Goal: Task Accomplishment & Management: Complete application form

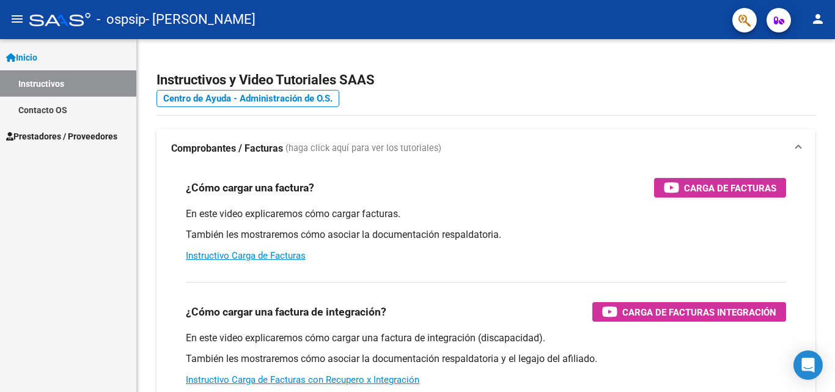
click at [53, 132] on span "Prestadores / Proveedores" at bounding box center [61, 136] width 111 height 13
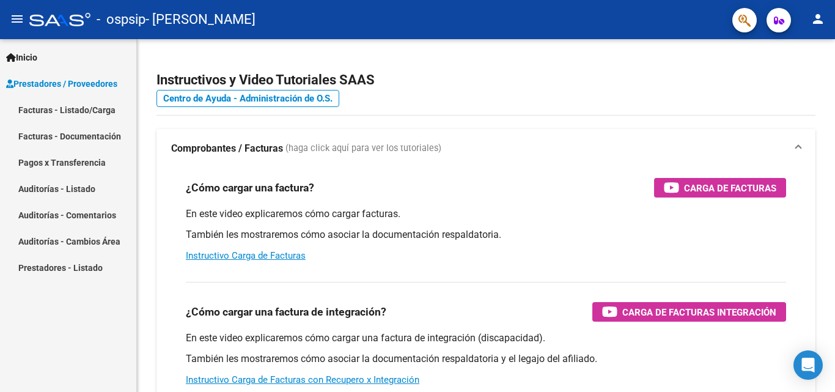
click at [79, 112] on link "Facturas - Listado/Carga" at bounding box center [68, 110] width 136 height 26
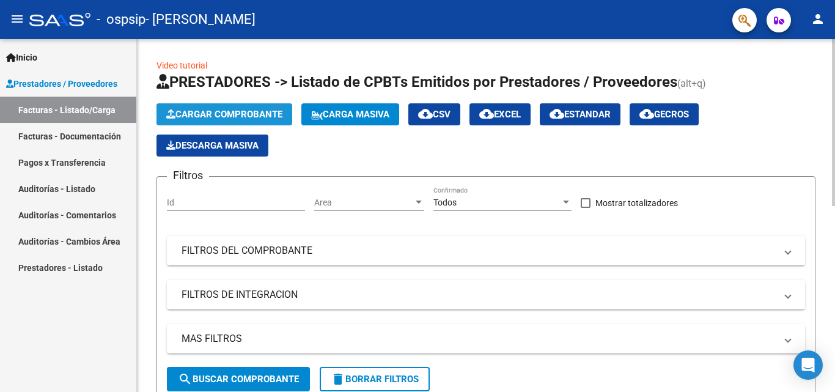
click at [213, 114] on span "Cargar Comprobante" at bounding box center [224, 114] width 116 height 11
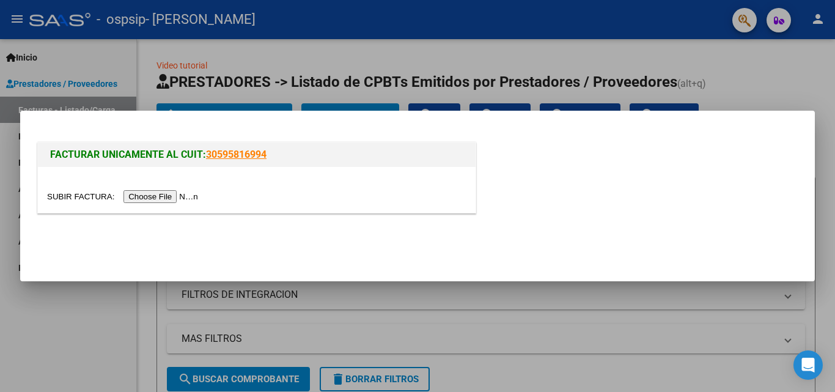
click at [160, 200] on input "file" at bounding box center [124, 196] width 155 height 13
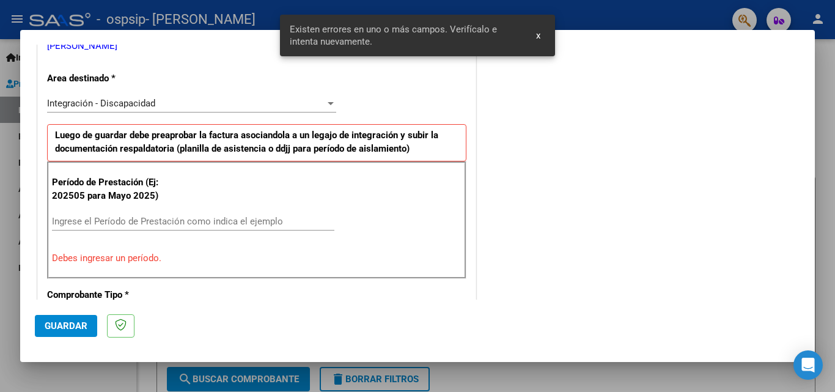
scroll to position [276, 0]
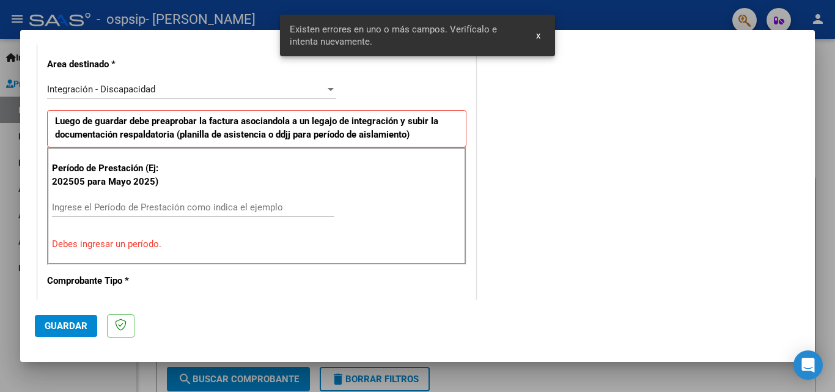
click at [163, 210] on input "Ingrese el Período de Prestación como indica el ejemplo" at bounding box center [193, 207] width 282 height 11
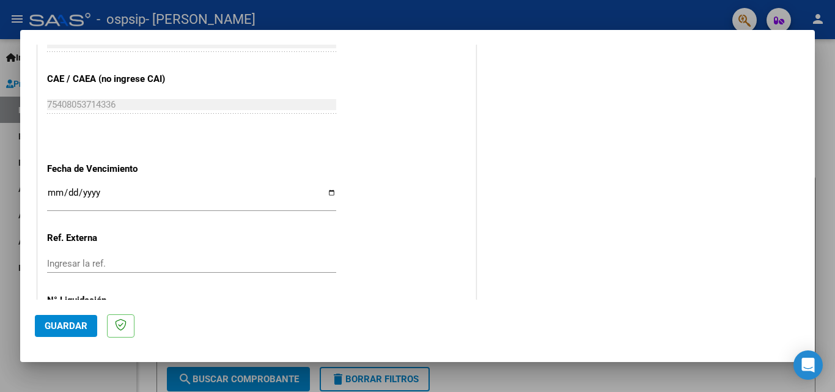
scroll to position [765, 0]
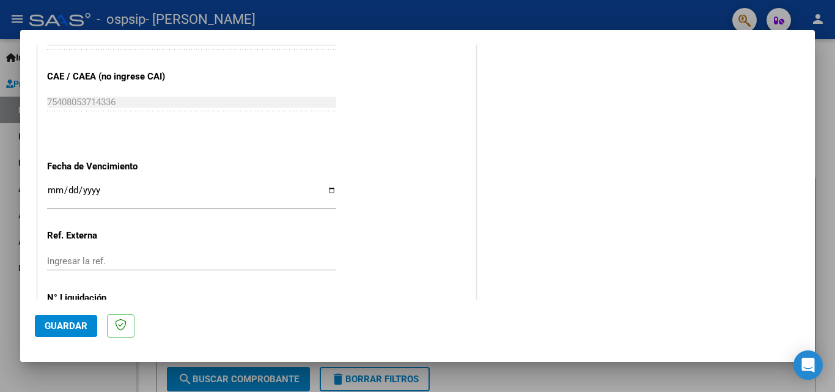
type input "202509"
click at [54, 190] on input "Ingresar la fecha" at bounding box center [191, 195] width 289 height 20
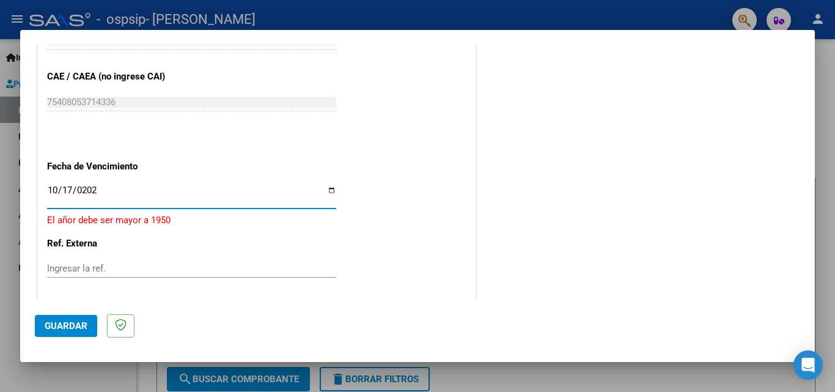
type input "[DATE]"
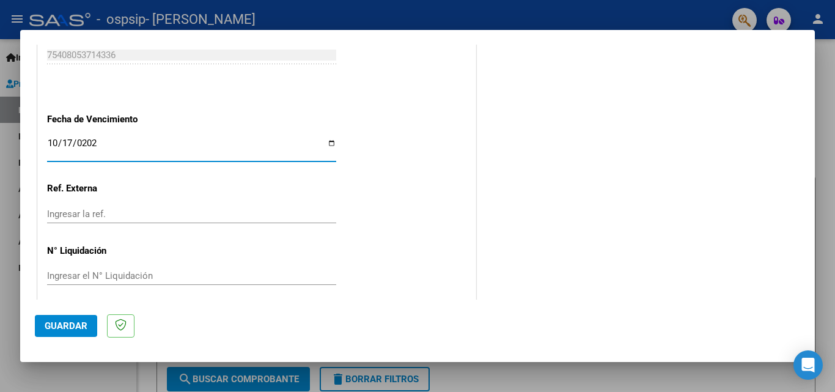
scroll to position [821, 0]
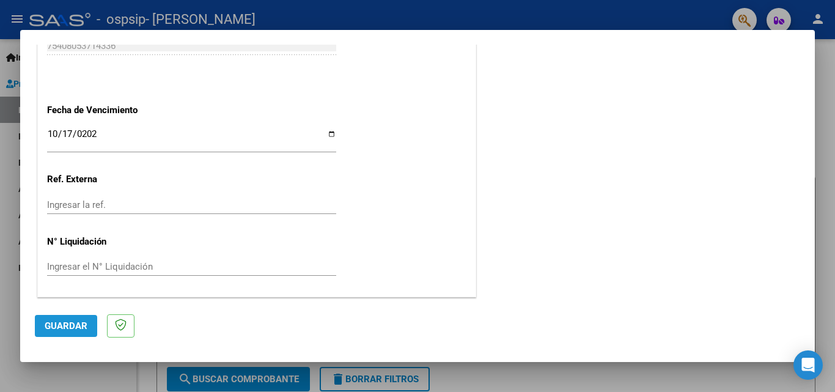
click at [75, 324] on span "Guardar" at bounding box center [66, 325] width 43 height 11
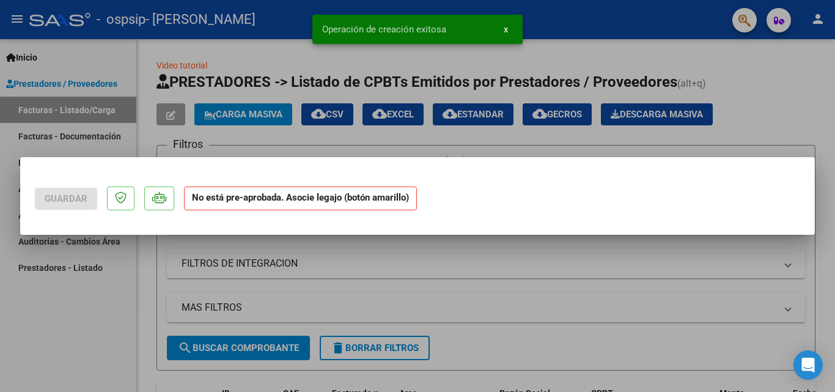
scroll to position [0, 0]
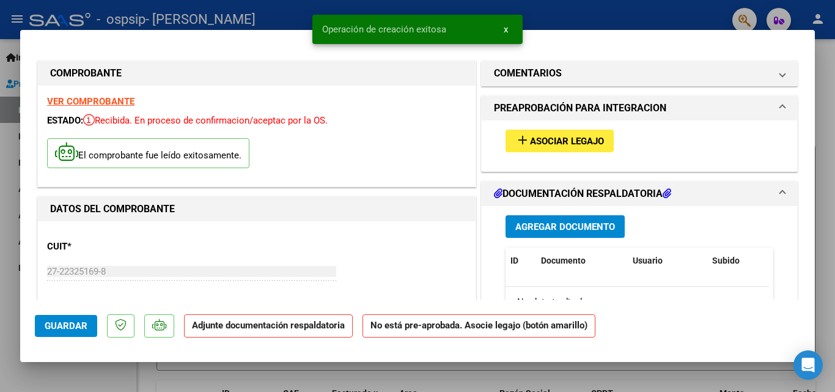
click at [548, 145] on span "Asociar Legajo" at bounding box center [567, 141] width 74 height 11
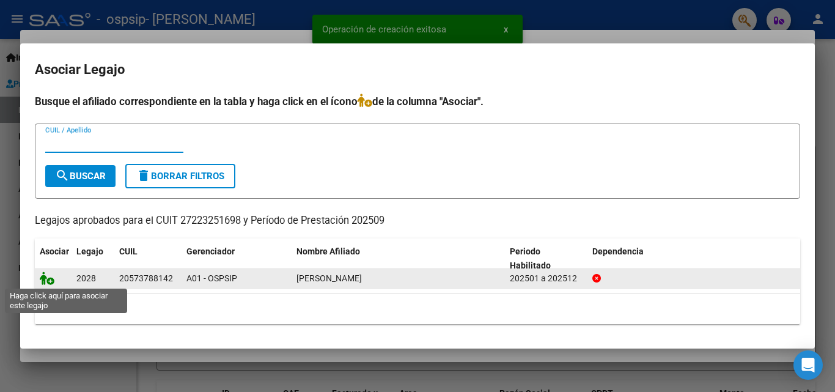
click at [45, 278] on icon at bounding box center [47, 277] width 15 height 13
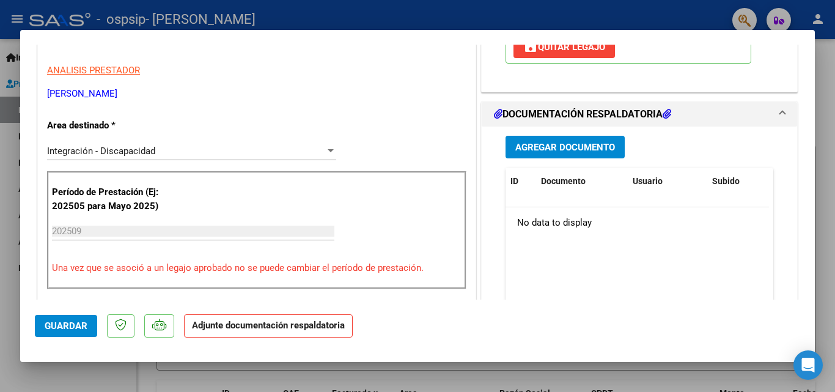
scroll to position [245, 0]
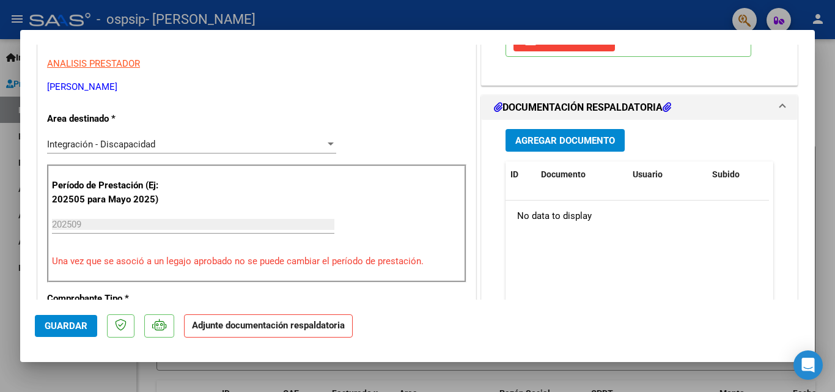
click at [556, 144] on span "Agregar Documento" at bounding box center [565, 140] width 100 height 11
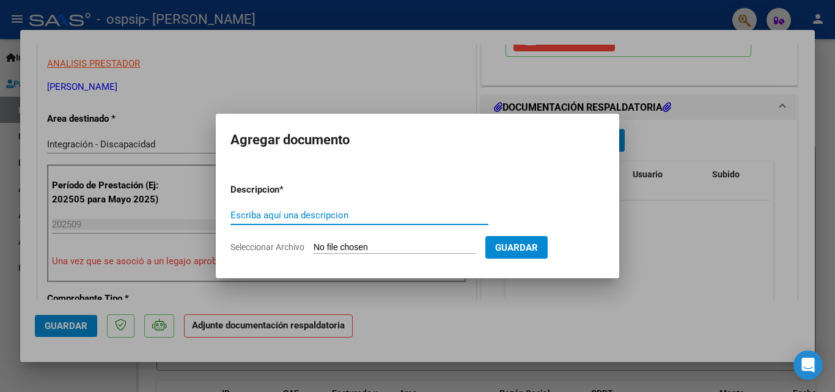
click at [314, 218] on input "Escriba aquí una descripcion" at bounding box center [359, 215] width 258 height 11
type input "Planilla de asistencia"
click at [353, 247] on input "Seleccionar Archivo" at bounding box center [395, 248] width 162 height 12
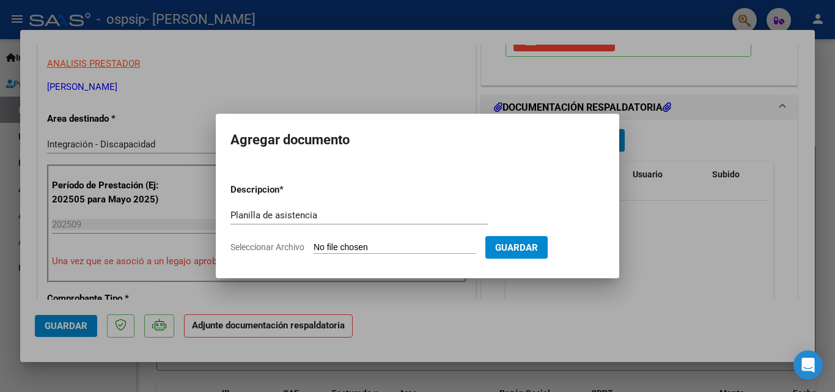
type input "C:\fakepath\Planilla [PERSON_NAME][DATE].pdf"
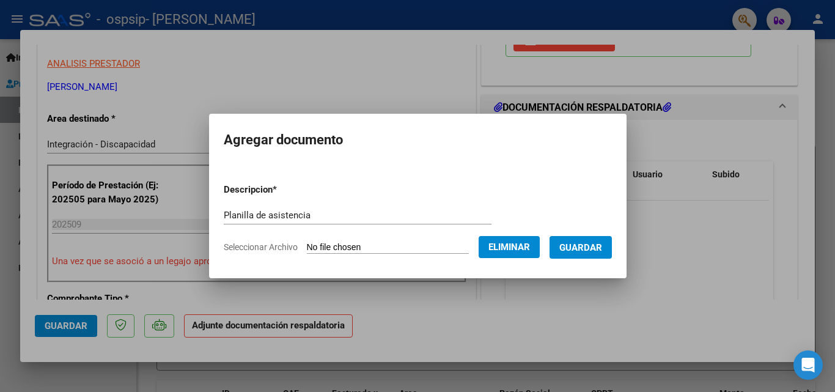
click at [569, 257] on button "Guardar" at bounding box center [581, 247] width 62 height 23
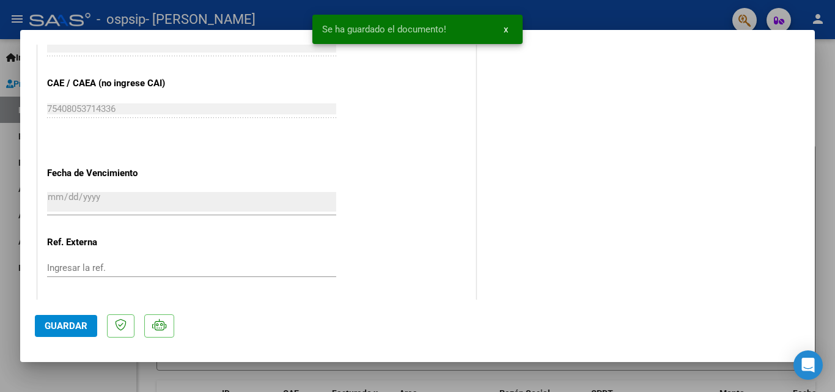
scroll to position [839, 0]
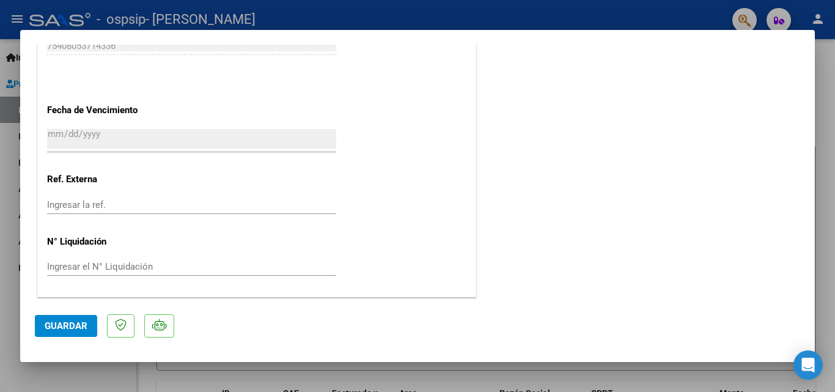
drag, startPoint x: 507, startPoint y: 212, endPoint x: 440, endPoint y: 224, distance: 67.8
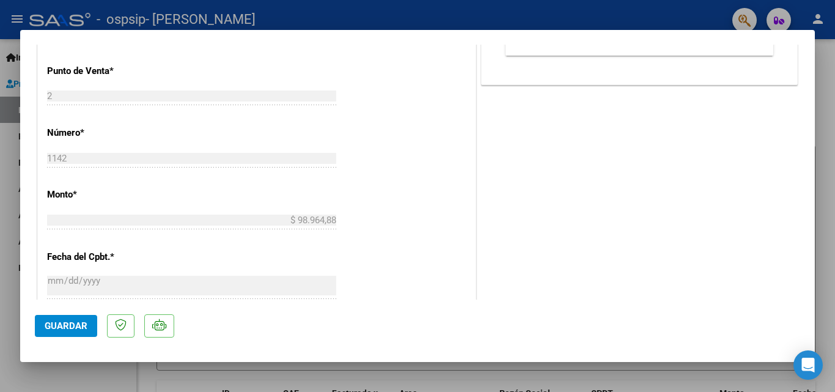
scroll to position [167, 0]
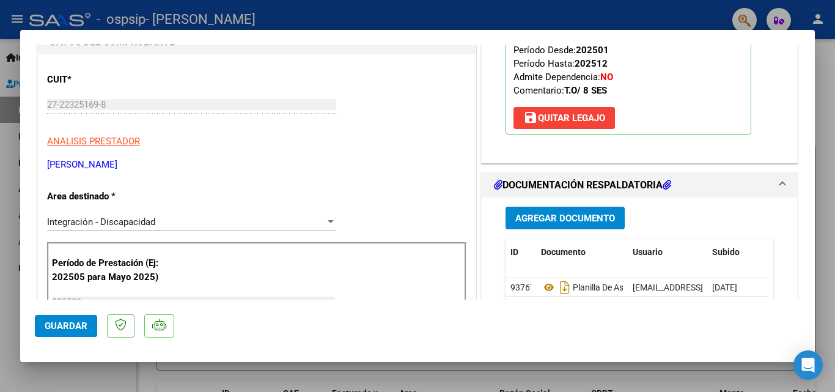
click at [584, 223] on span "Agregar Documento" at bounding box center [565, 218] width 100 height 11
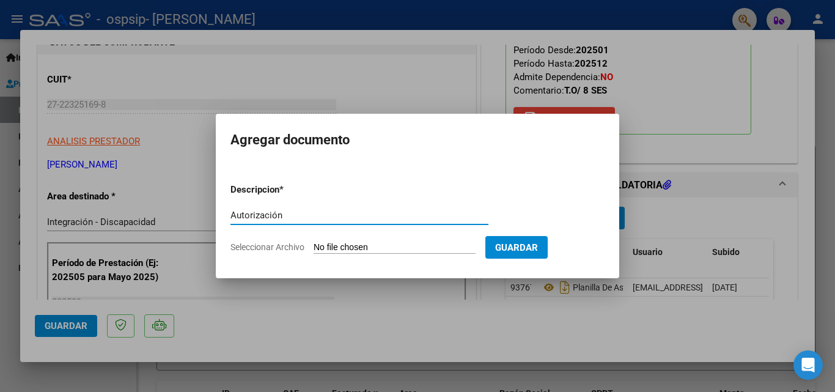
type input "Autorización"
click at [356, 243] on input "Seleccionar Archivo" at bounding box center [395, 248] width 162 height 12
type input "C:\fakepath\[PERSON_NAME] AUTORIZACION 2025 SEGUN RESOLUCION 360 22_firmado.pdf"
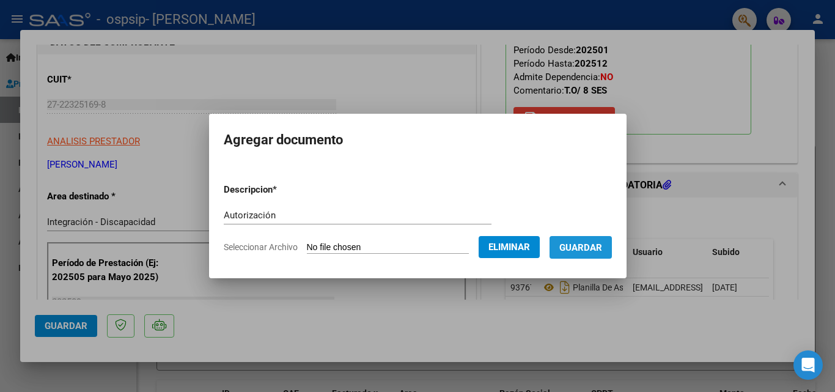
click at [598, 257] on button "Guardar" at bounding box center [581, 247] width 62 height 23
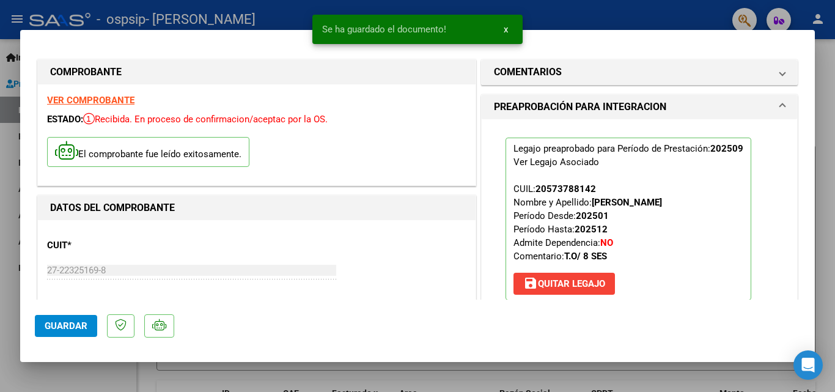
scroll to position [0, 0]
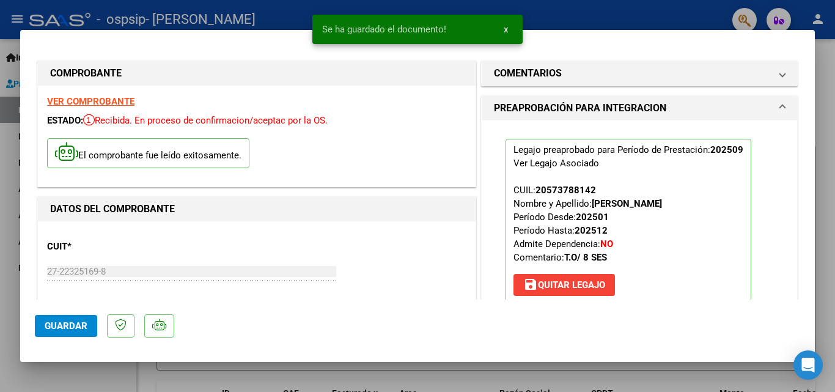
click at [68, 328] on span "Guardar" at bounding box center [66, 325] width 43 height 11
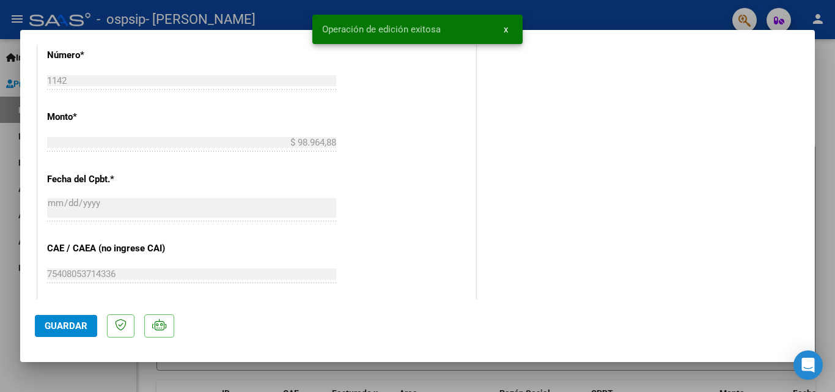
scroll to position [839, 0]
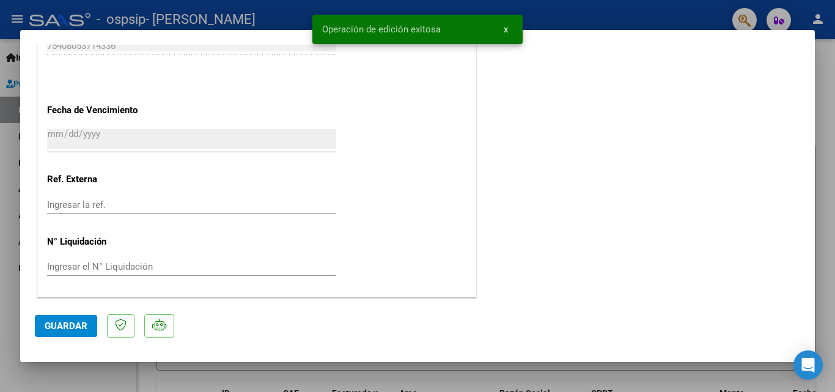
click at [835, 151] on div at bounding box center [417, 196] width 835 height 392
type input "$ 0,00"
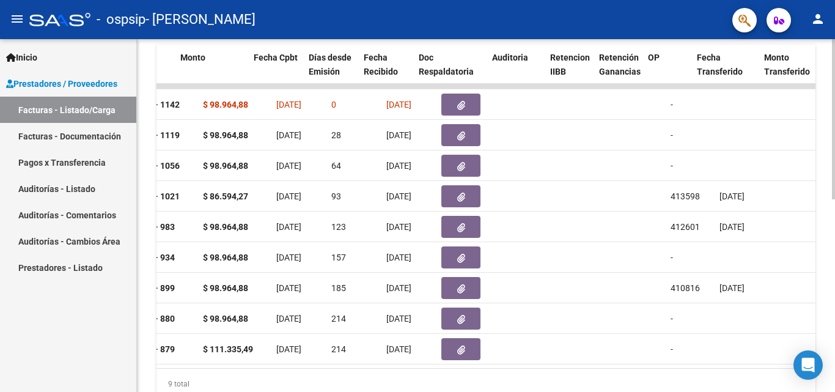
scroll to position [0, 556]
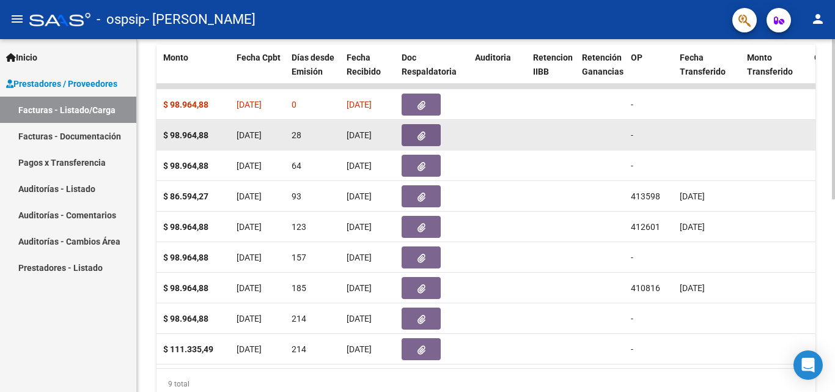
click at [418, 126] on button "button" at bounding box center [421, 135] width 39 height 22
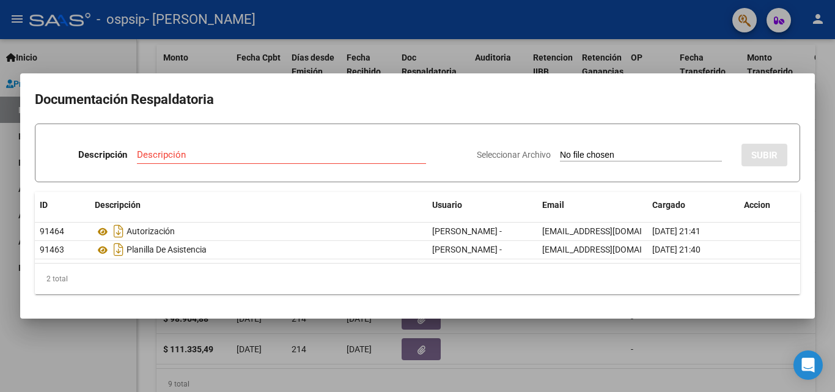
click at [0, 334] on div at bounding box center [417, 196] width 835 height 392
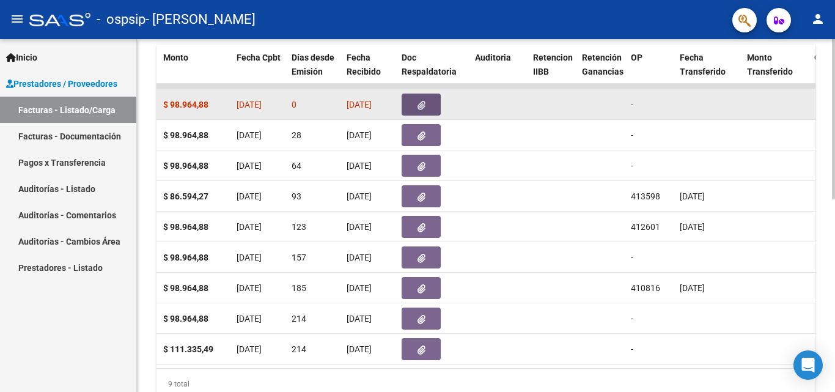
click at [432, 106] on button "button" at bounding box center [421, 105] width 39 height 22
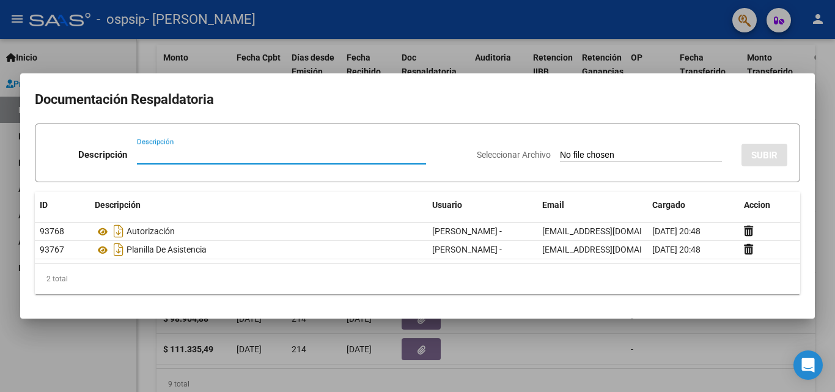
click at [0, 289] on div at bounding box center [417, 196] width 835 height 392
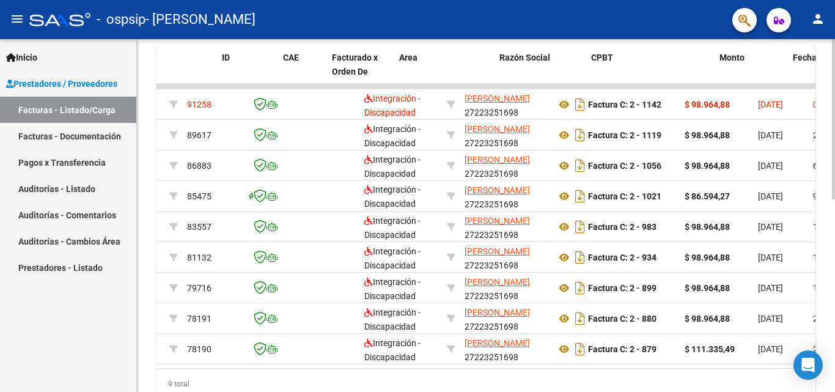
scroll to position [0, 0]
